Goal: Navigation & Orientation: Understand site structure

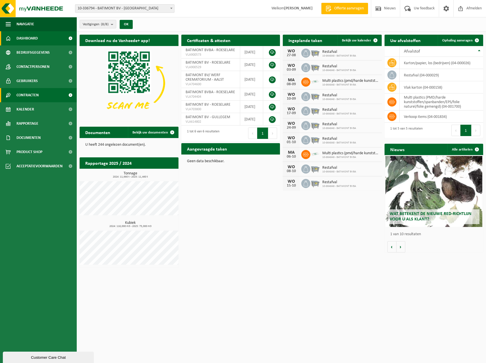
click at [38, 93] on span "Contracten" at bounding box center [27, 95] width 22 height 14
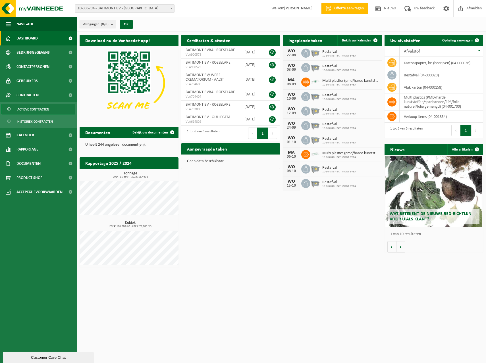
click at [40, 105] on span "Actieve contracten" at bounding box center [33, 109] width 32 height 11
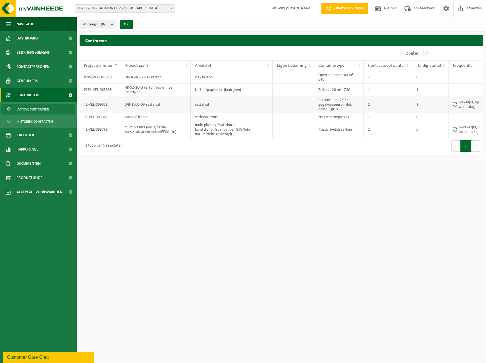
click at [136, 105] on td "WB-2500-GA restafval" at bounding box center [155, 104] width 71 height 17
click at [61, 165] on link "Documenten" at bounding box center [38, 164] width 77 height 14
click at [22, 190] on span "Documenten" at bounding box center [27, 190] width 21 height 11
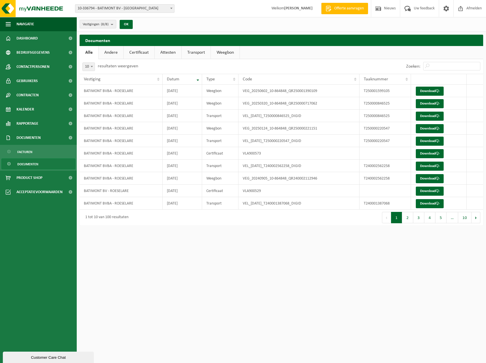
click at [106, 54] on link "Andere" at bounding box center [111, 52] width 25 height 13
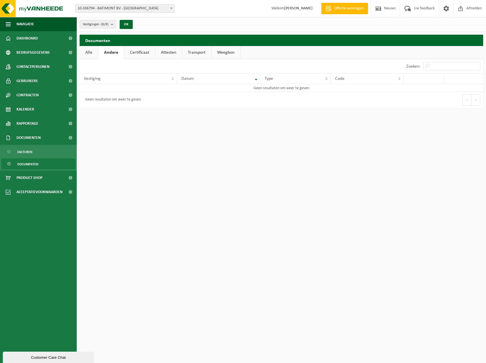
click at [131, 55] on link "Certificaat" at bounding box center [139, 52] width 31 height 13
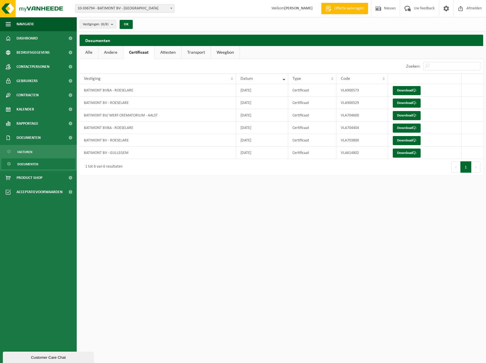
click at [169, 55] on link "Attesten" at bounding box center [168, 52] width 27 height 13
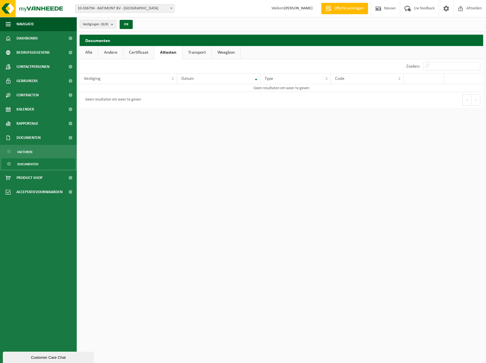
click at [194, 51] on link "Transport" at bounding box center [197, 52] width 29 height 13
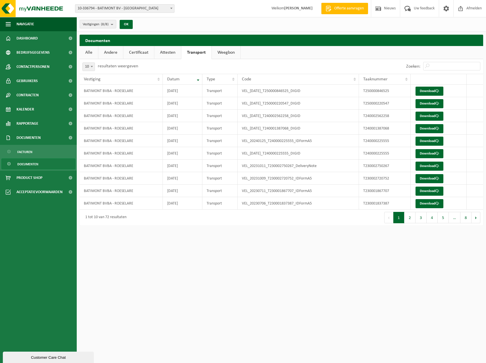
click at [219, 50] on link "Weegbon" at bounding box center [226, 52] width 29 height 13
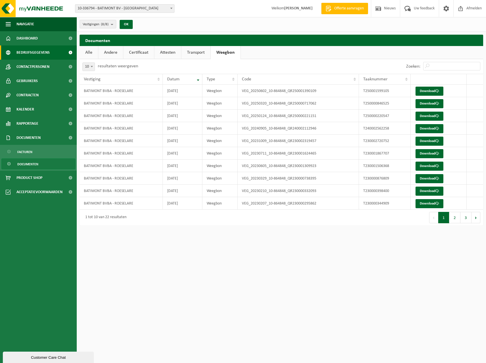
click at [49, 56] on link "Bedrijfsgegevens" at bounding box center [38, 53] width 77 height 14
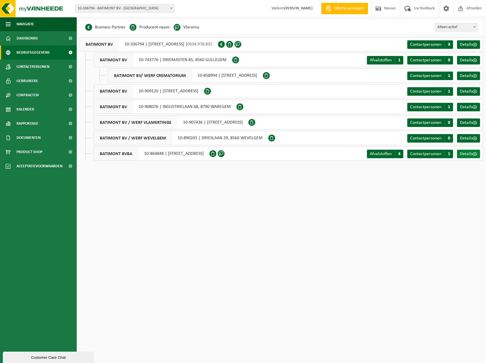
click at [463, 153] on span "Details" at bounding box center [466, 154] width 13 height 5
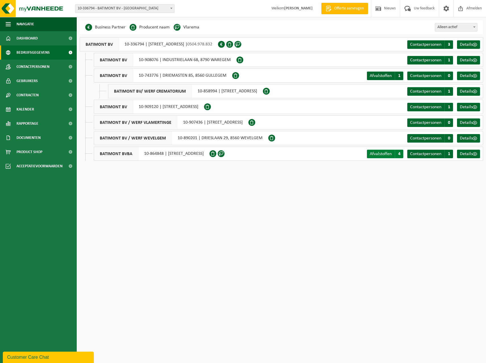
click at [400, 156] on span "4" at bounding box center [399, 154] width 9 height 9
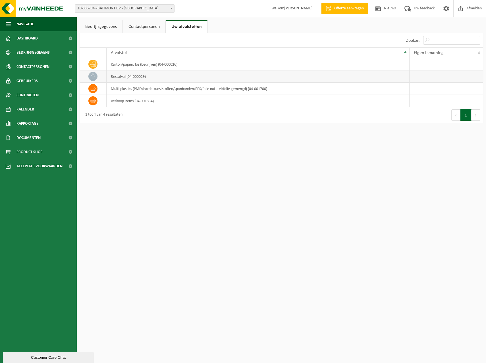
click at [116, 76] on td "restafval (04-000029)" at bounding box center [258, 77] width 303 height 12
click at [36, 122] on span "Rapportage" at bounding box center [27, 124] width 22 height 14
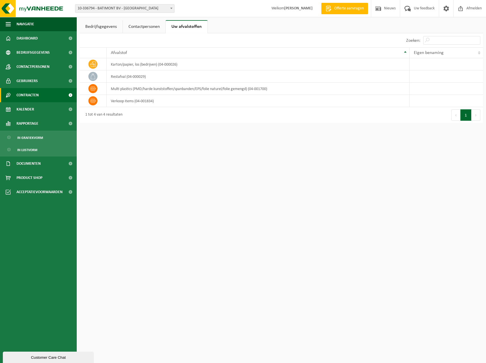
click at [35, 92] on span "Contracten" at bounding box center [27, 95] width 22 height 14
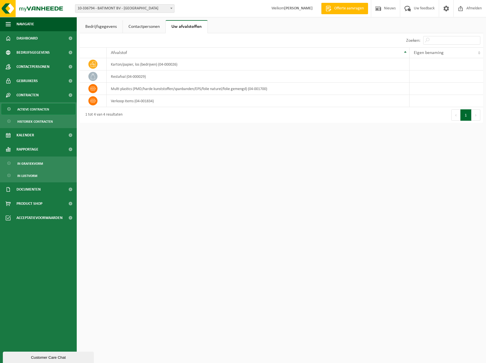
click at [31, 112] on span "Actieve contracten" at bounding box center [33, 109] width 32 height 11
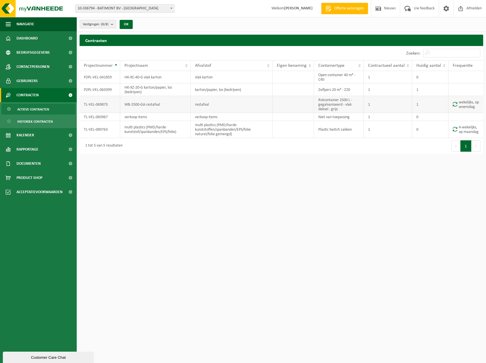
click at [138, 105] on td "WB-2500-GA restafval" at bounding box center [155, 104] width 71 height 17
click at [328, 99] on td "Rolcontainer 2500 L - gegalvaniseerd - vlak deksel - grijs" at bounding box center [339, 104] width 50 height 17
click at [91, 104] on td "TL-VEL-069873" at bounding box center [100, 104] width 41 height 17
click at [24, 68] on span "Contactpersonen" at bounding box center [32, 67] width 33 height 14
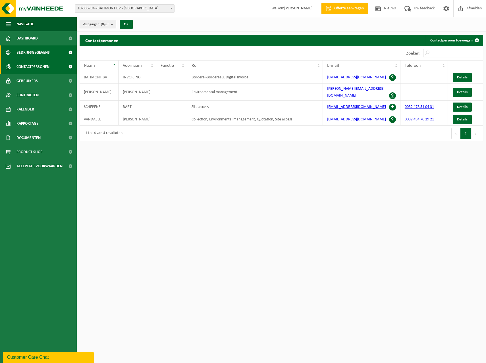
click at [32, 55] on span "Bedrijfsgegevens" at bounding box center [32, 53] width 33 height 14
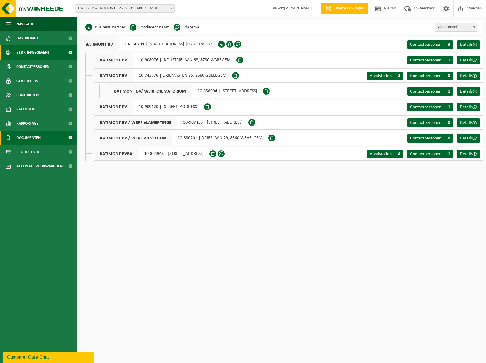
click at [47, 140] on link "Documenten" at bounding box center [38, 138] width 77 height 14
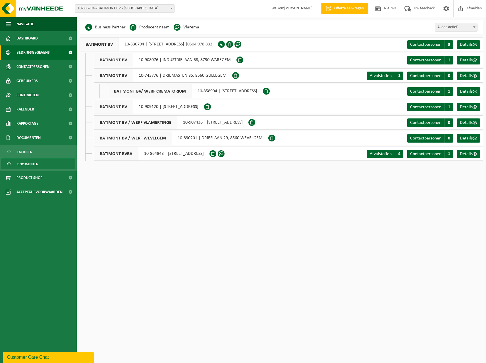
click at [39, 165] on link "Documenten" at bounding box center [38, 164] width 74 height 11
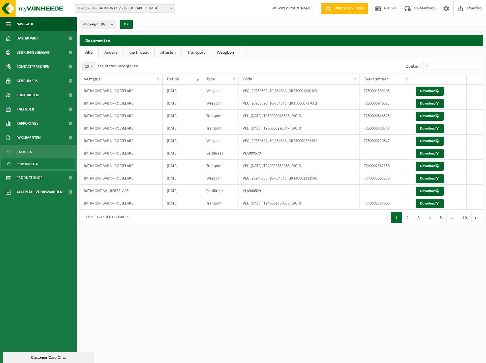
click at [26, 158] on ul "Facturen Documenten" at bounding box center [38, 158] width 77 height 26
click at [26, 154] on span "Facturen" at bounding box center [24, 152] width 15 height 11
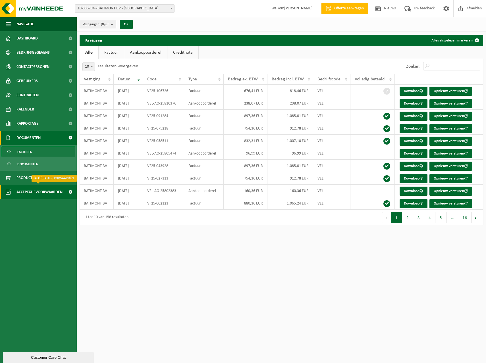
click at [30, 188] on span "Acceptatievoorwaarden" at bounding box center [39, 192] width 46 height 14
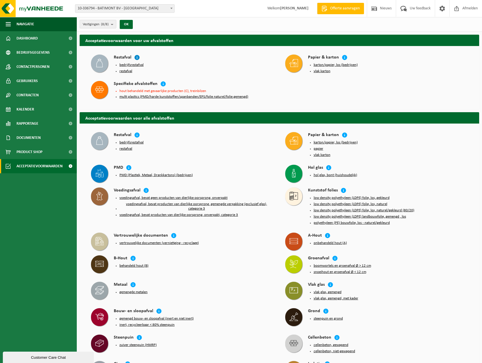
click at [138, 57] on icon at bounding box center [137, 58] width 6 height 6
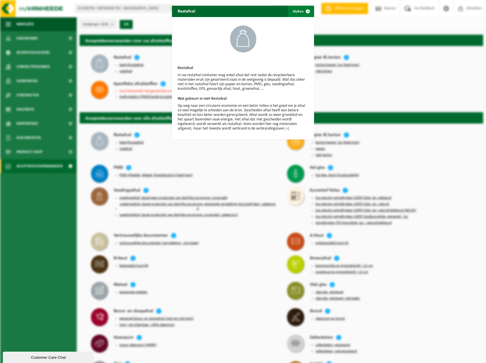
click at [307, 12] on span "button" at bounding box center [307, 11] width 11 height 11
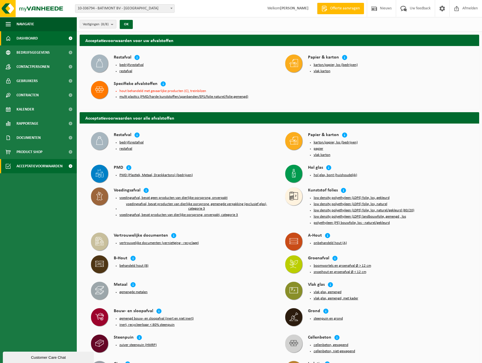
click at [23, 44] on span "Dashboard" at bounding box center [26, 38] width 21 height 14
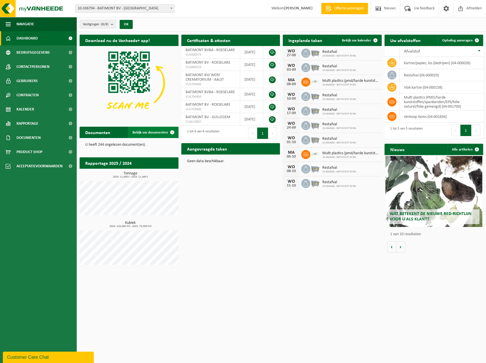
click at [141, 134] on link "Bekijk uw documenten" at bounding box center [153, 132] width 50 height 11
click at [445, 10] on span at bounding box center [446, 8] width 9 height 17
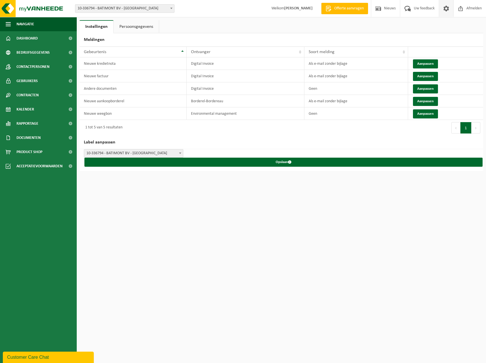
click at [146, 31] on link "Persoonsgegevens" at bounding box center [136, 26] width 45 height 13
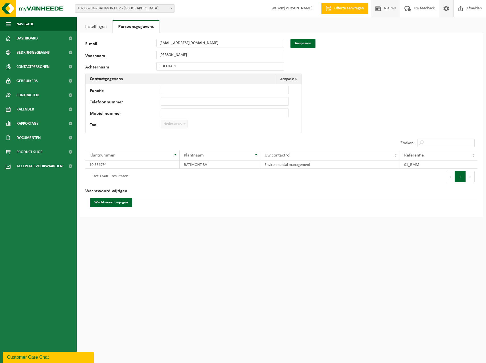
click at [380, 12] on span at bounding box center [378, 8] width 9 height 17
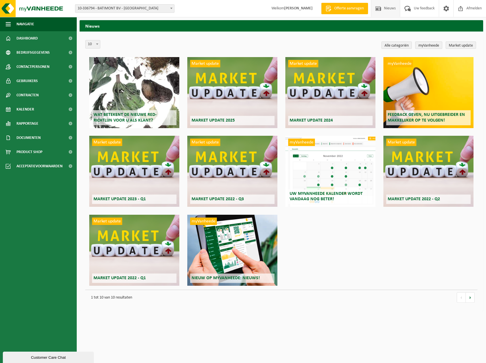
click at [419, 46] on link "myVanheede" at bounding box center [428, 45] width 27 height 7
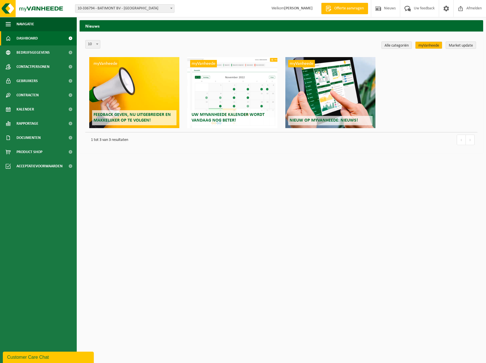
click at [49, 43] on link "Dashboard" at bounding box center [38, 38] width 77 height 14
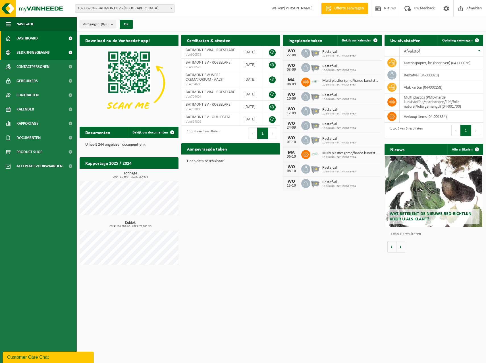
click at [40, 55] on span "Bedrijfsgegevens" at bounding box center [32, 53] width 33 height 14
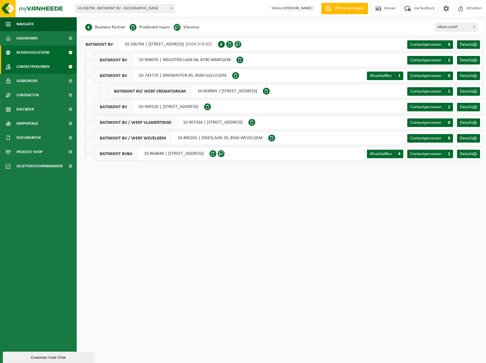
click at [38, 70] on span "Contactpersonen" at bounding box center [32, 67] width 33 height 14
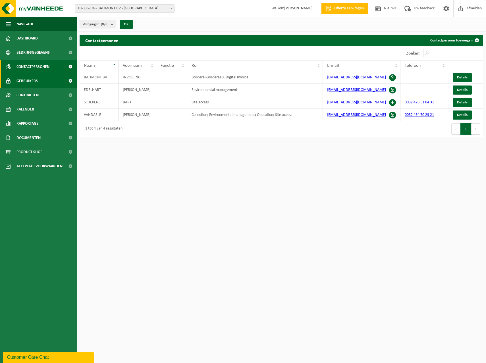
click at [36, 82] on span "Gebruikers" at bounding box center [26, 81] width 21 height 14
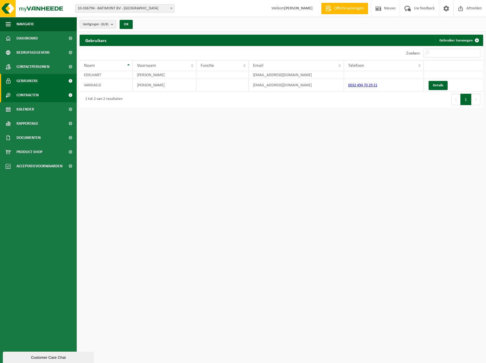
click at [34, 94] on span "Contracten" at bounding box center [27, 95] width 22 height 14
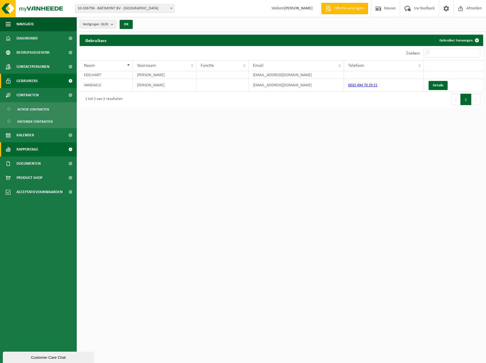
click at [28, 154] on span "Rapportage" at bounding box center [27, 149] width 22 height 14
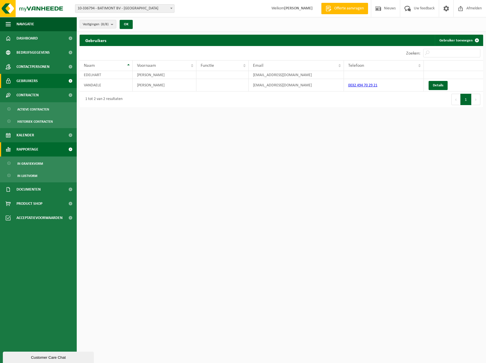
click at [28, 154] on span "Rapportage" at bounding box center [27, 149] width 22 height 14
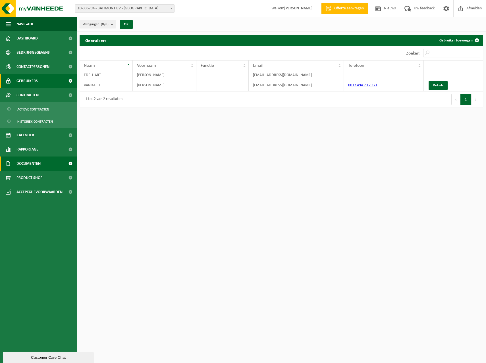
click at [26, 164] on span "Documenten" at bounding box center [28, 164] width 24 height 14
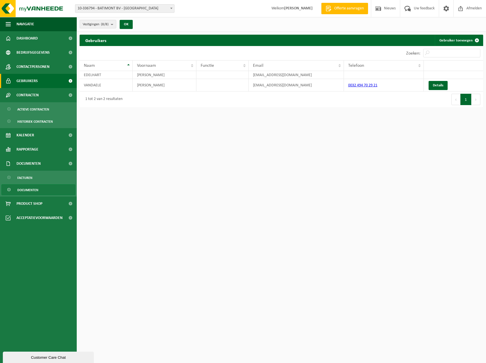
click at [21, 188] on span "Documenten" at bounding box center [27, 190] width 21 height 11
